Goal: Information Seeking & Learning: Learn about a topic

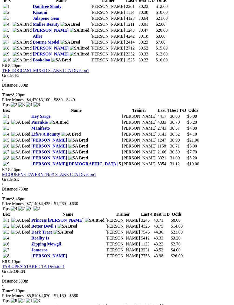
scroll to position [718, 4]
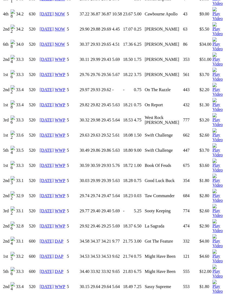
scroll to position [467, 0]
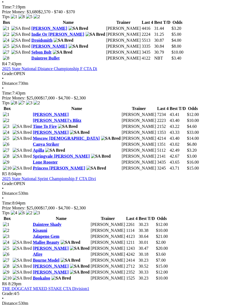
scroll to position [500, 4]
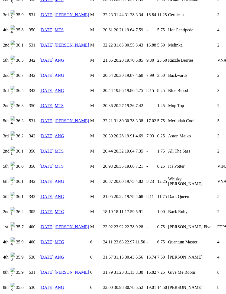
scroll to position [432, 0]
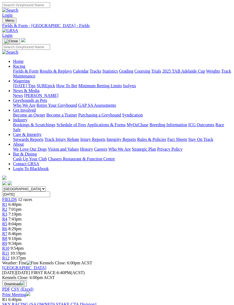
scroll to position [518, 4]
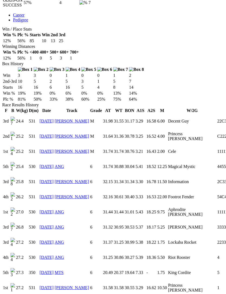
scroll to position [296, 0]
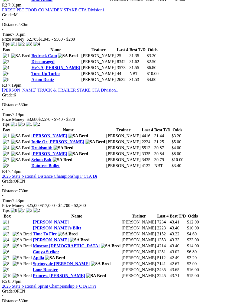
scroll to position [392, 4]
